Goal: Task Accomplishment & Management: Manage account settings

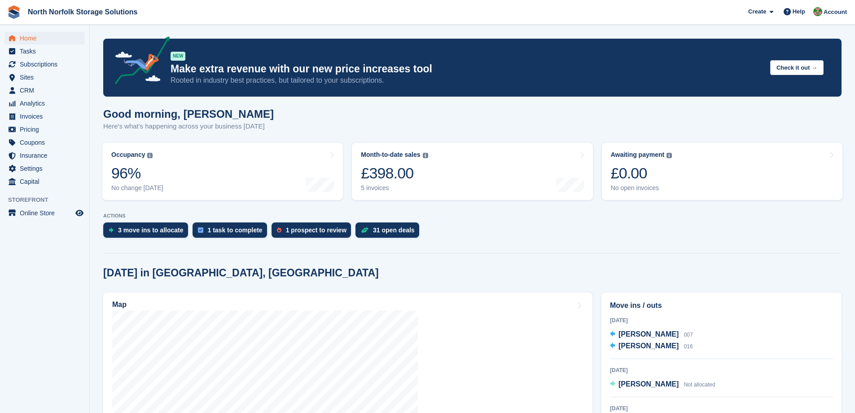
scroll to position [216, 0]
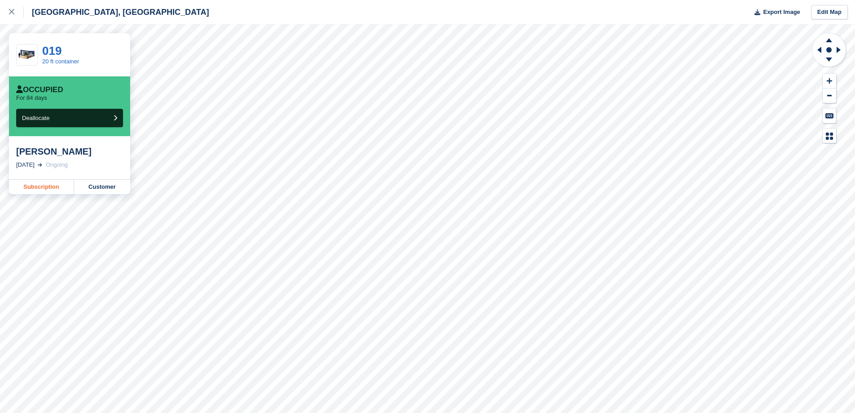
click at [50, 186] on link "Subscription" at bounding box center [41, 187] width 65 height 14
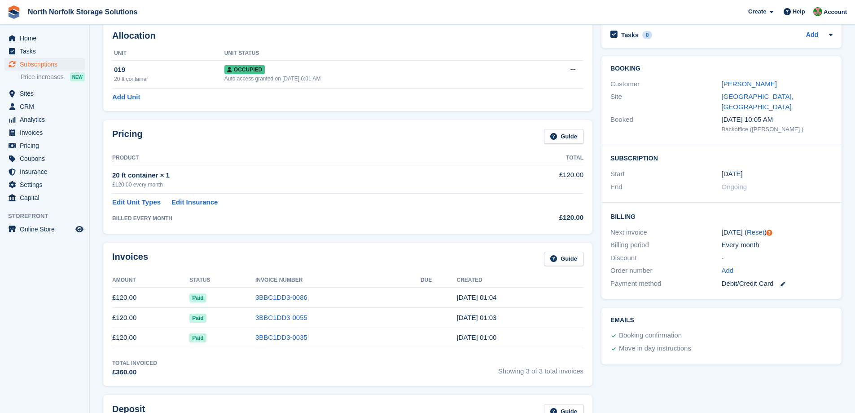
scroll to position [90, 0]
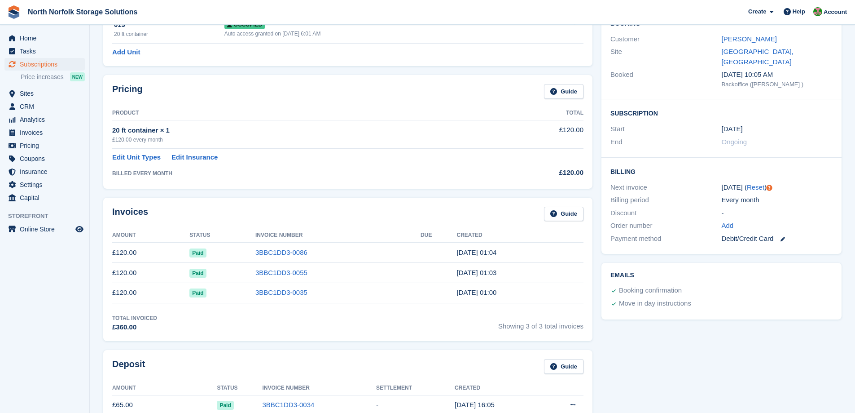
drag, startPoint x: 749, startPoint y: 221, endPoint x: 752, endPoint y: 249, distance: 27.9
click at [752, 237] on div "Billing Next invoice 12 Sep ( Reset ) Billing period Every month Discount - Ord…" at bounding box center [722, 206] width 240 height 96
click at [781, 284] on div "Booking confirmation" at bounding box center [720, 290] width 224 height 13
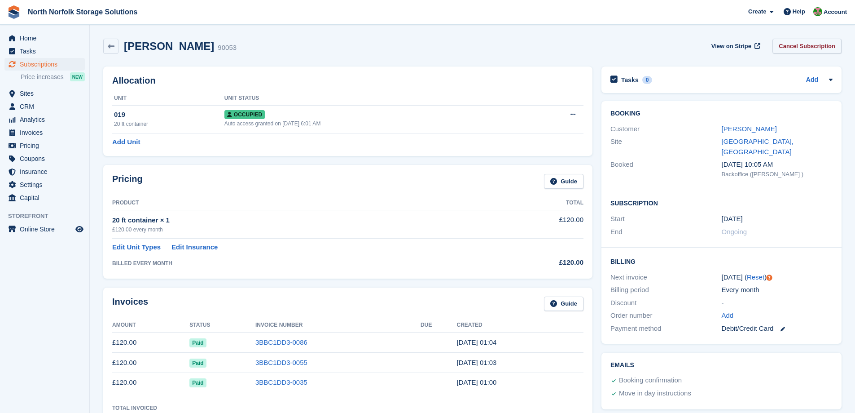
click at [797, 47] on link "Cancel Subscription" at bounding box center [807, 46] width 69 height 15
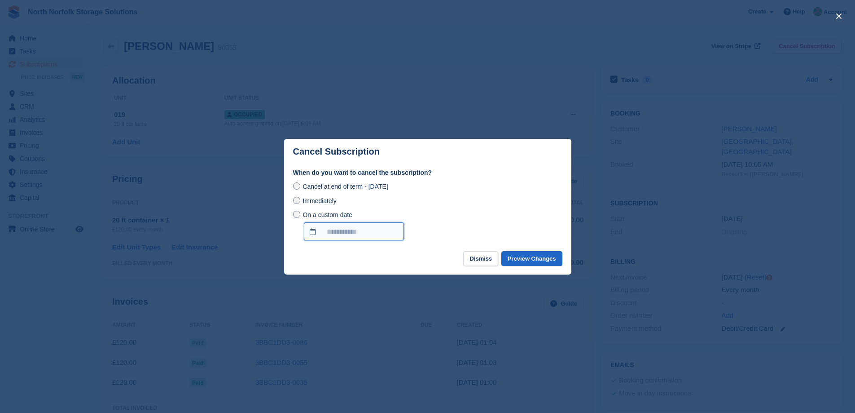
click at [307, 233] on input "On a custom date" at bounding box center [354, 231] width 100 height 18
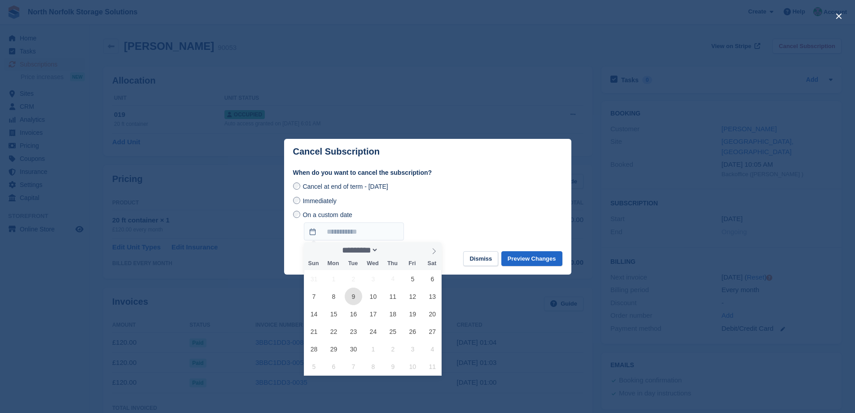
click at [352, 299] on span "9" at bounding box center [354, 296] width 18 height 18
type input "**********"
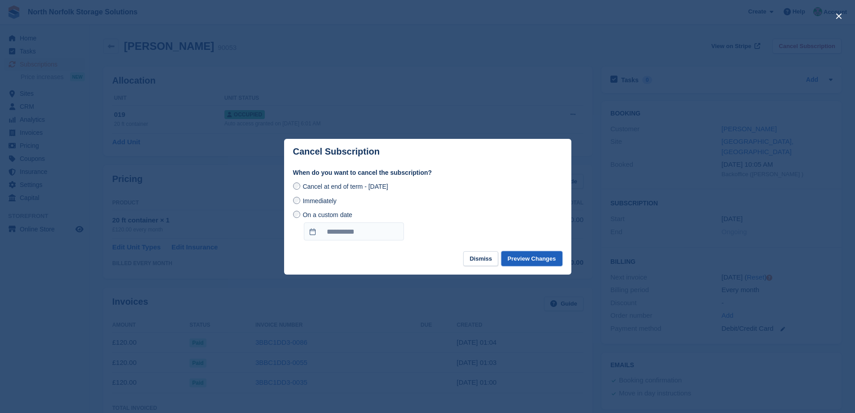
click at [532, 260] on button "Preview Changes" at bounding box center [532, 258] width 61 height 15
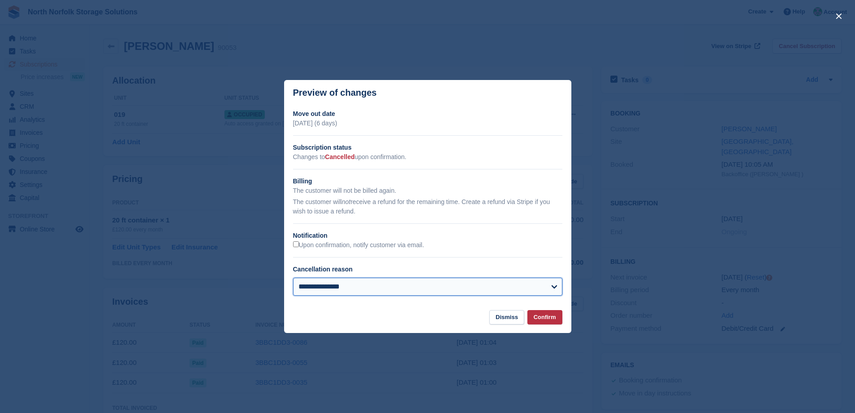
click at [348, 289] on select "**********" at bounding box center [427, 286] width 269 height 18
select select "**********"
click at [293, 278] on select "**********" at bounding box center [427, 286] width 269 height 18
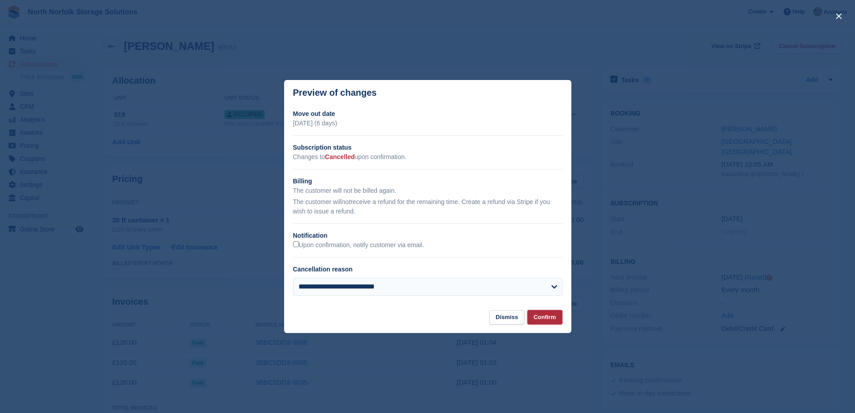
click at [550, 315] on button "Confirm" at bounding box center [545, 317] width 35 height 15
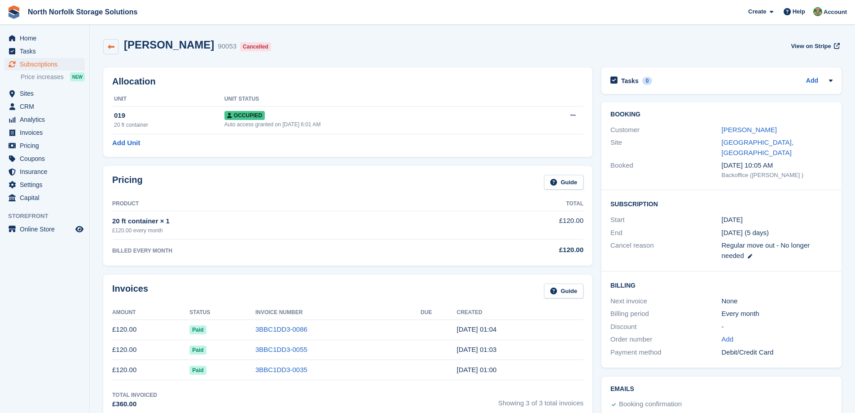
click at [106, 52] on link at bounding box center [110, 46] width 15 height 15
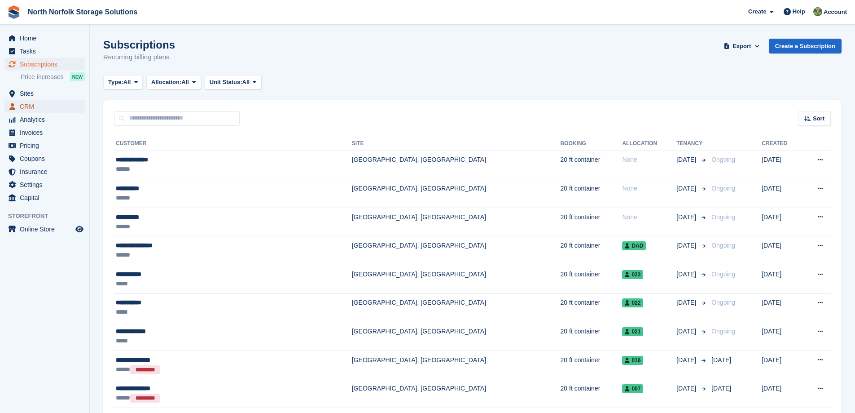
drag, startPoint x: 52, startPoint y: 103, endPoint x: 20, endPoint y: 109, distance: 32.8
click at [20, 108] on span "CRM" at bounding box center [47, 106] width 54 height 13
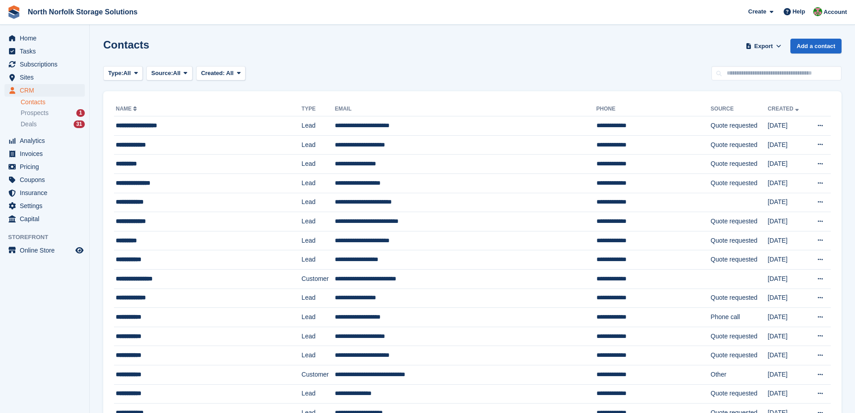
click at [20, 97] on div "CRM CRM CRM Contacts Prospects 1 Deals 31 Contacts Prospects 1 Deals 31" at bounding box center [44, 109] width 89 height 50
click at [22, 78] on span "Sites" at bounding box center [47, 77] width 54 height 13
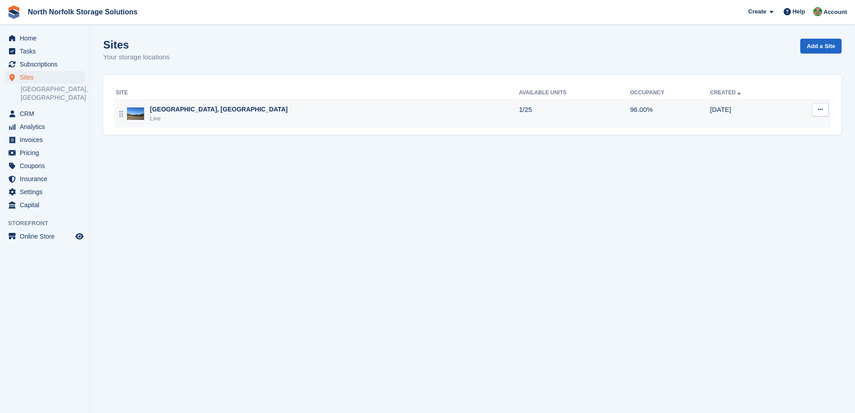
click at [151, 107] on div "[GEOGRAPHIC_DATA], [GEOGRAPHIC_DATA]" at bounding box center [219, 109] width 138 height 9
